Goal: Information Seeking & Learning: Learn about a topic

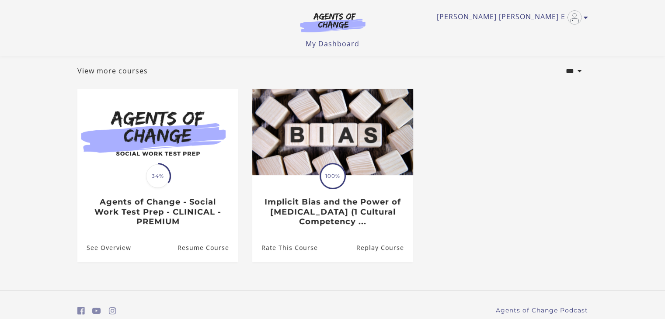
scroll to position [81, 0]
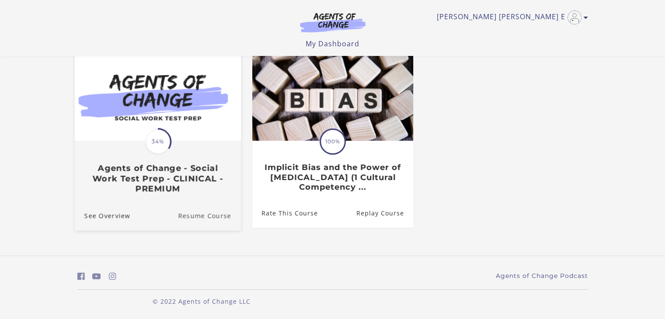
click at [213, 214] on link "Resume Course" at bounding box center [209, 215] width 63 height 29
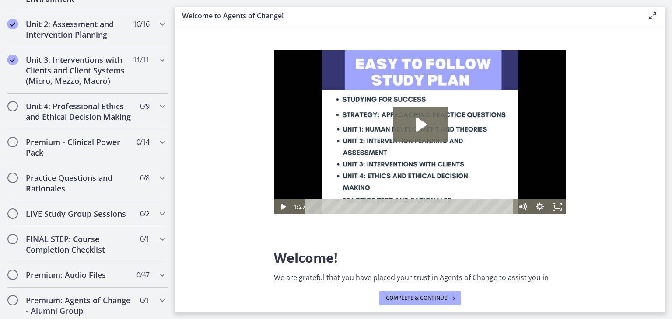
scroll to position [569, 0]
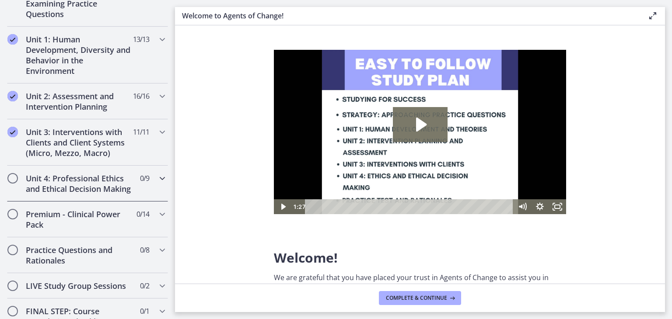
click at [157, 179] on icon "Chapters" at bounding box center [162, 178] width 10 height 10
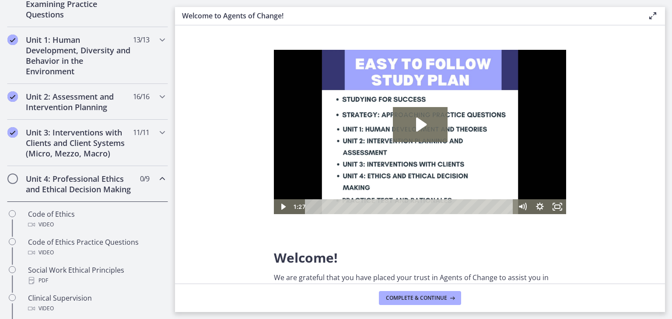
scroll to position [222, 0]
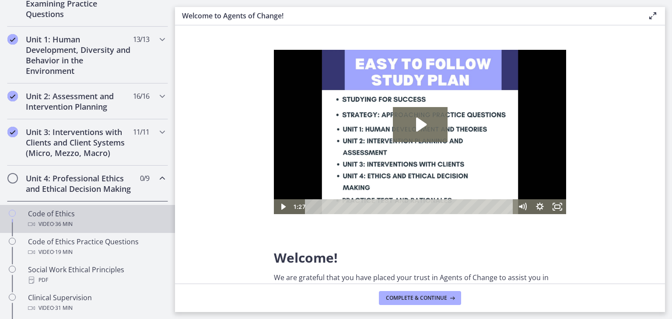
click at [101, 223] on div "Code of Ethics Video · 36 min" at bounding box center [96, 219] width 136 height 21
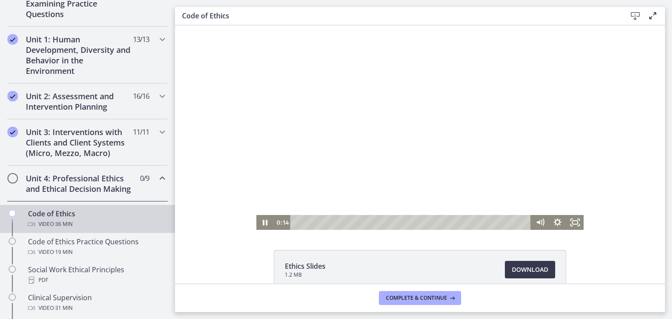
click at [483, 193] on div at bounding box center [420, 127] width 328 height 205
click at [396, 154] on div at bounding box center [420, 127] width 328 height 205
click at [379, 119] on div at bounding box center [420, 127] width 328 height 205
click at [387, 123] on div at bounding box center [420, 127] width 328 height 205
click at [427, 148] on div at bounding box center [420, 127] width 328 height 205
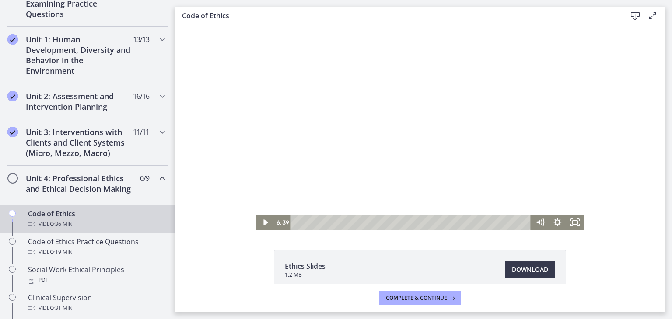
click at [458, 140] on div at bounding box center [420, 127] width 328 height 205
click at [382, 127] on div at bounding box center [420, 127] width 328 height 205
